Goal: Check status: Check status

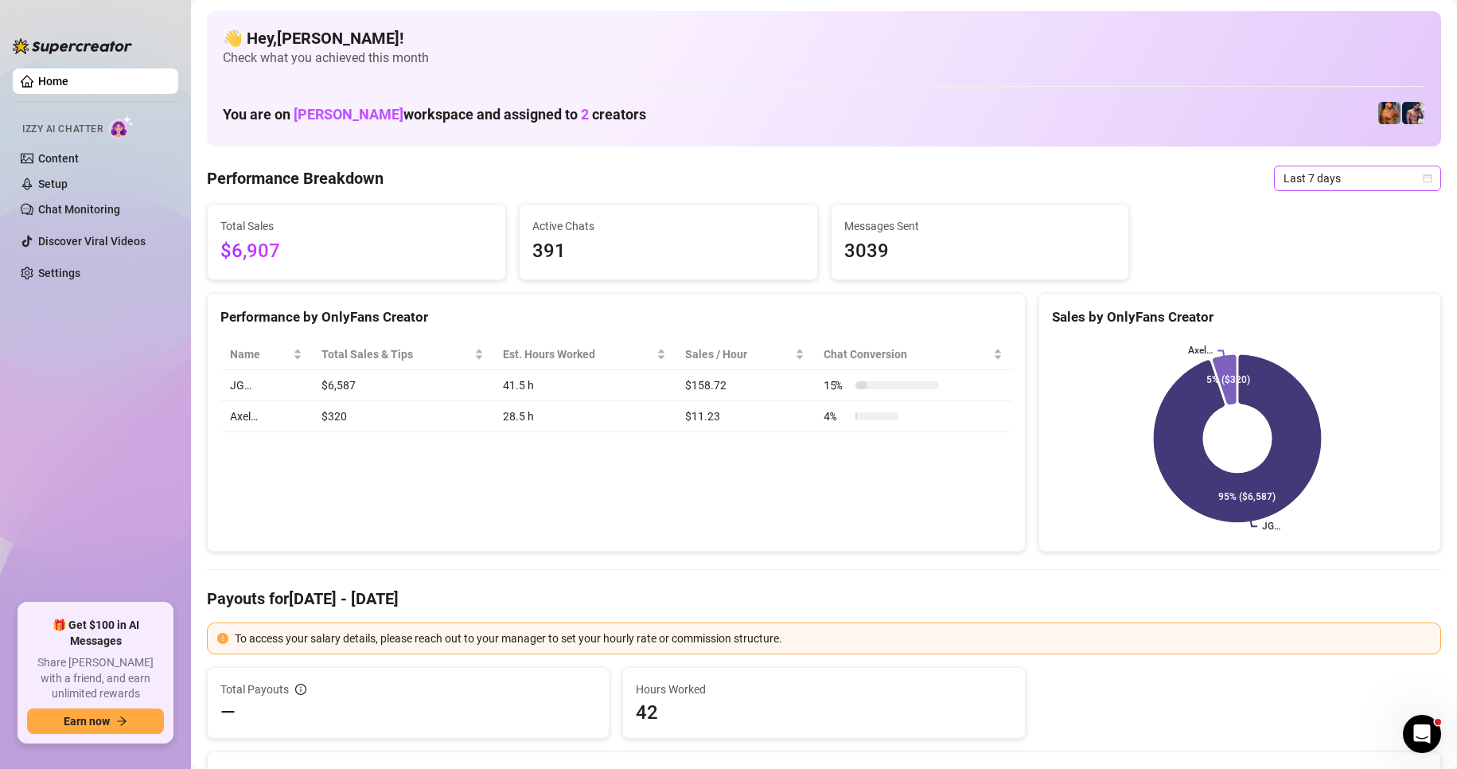
click at [1384, 179] on span "Last 7 days" at bounding box center [1357, 178] width 148 height 24
click at [1325, 310] on div "Custom date" at bounding box center [1344, 312] width 142 height 18
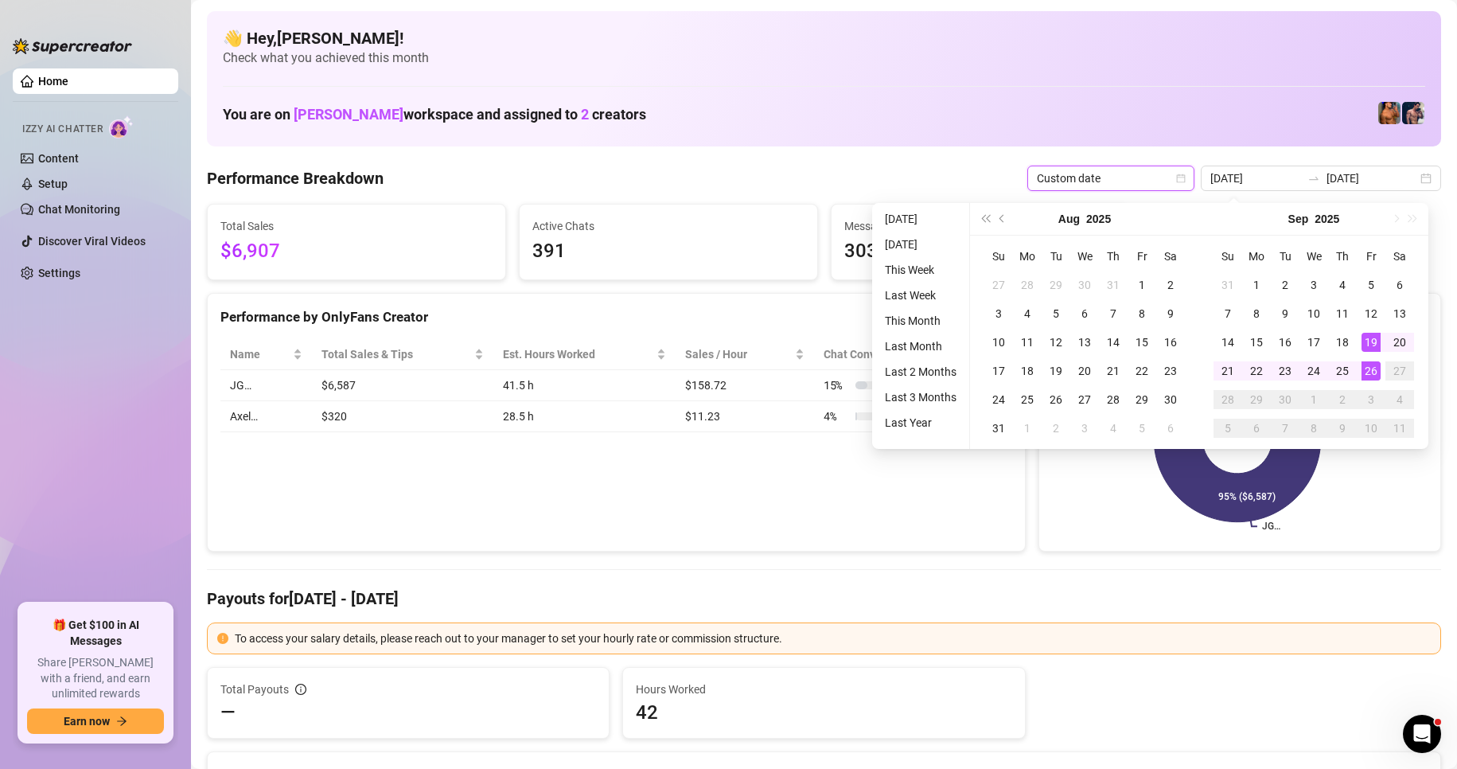
type input "[DATE]"
click at [1380, 372] on div "26" at bounding box center [1370, 370] width 19 height 19
click at [1377, 372] on div "26" at bounding box center [1370, 370] width 19 height 19
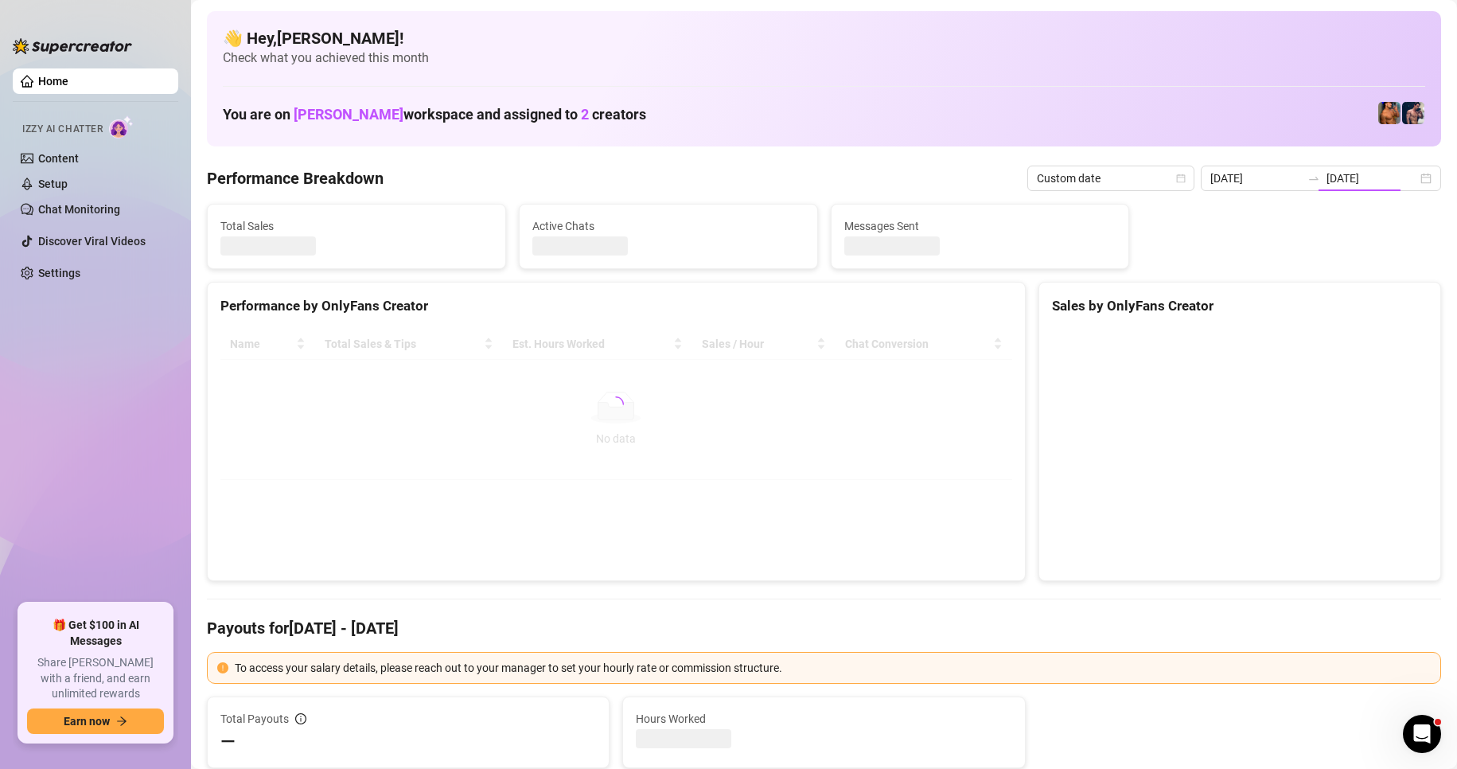
type input "[DATE]"
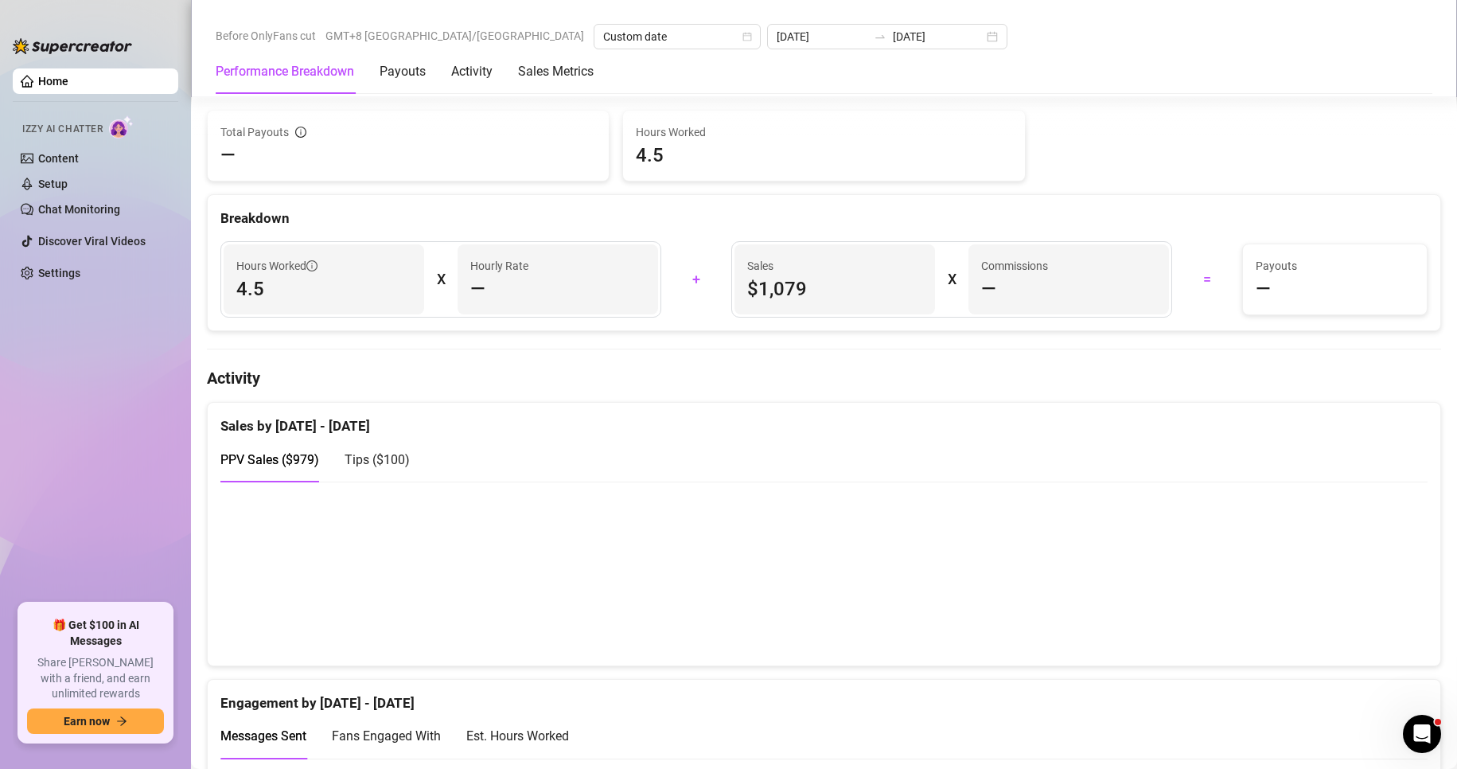
scroll to position [1034, 0]
